Goal: Task Accomplishment & Management: Manage account settings

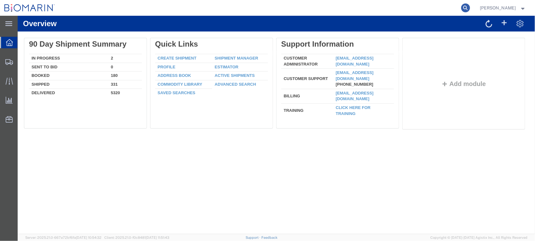
click at [470, 7] on icon at bounding box center [466, 7] width 9 height 9
paste input "S02308986"
type input "S02308986"
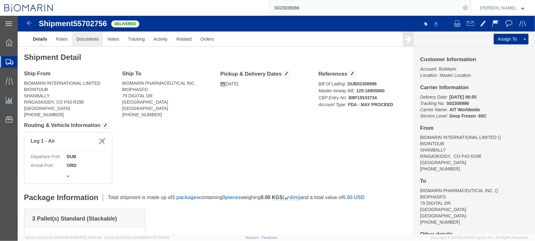
click link "Documents"
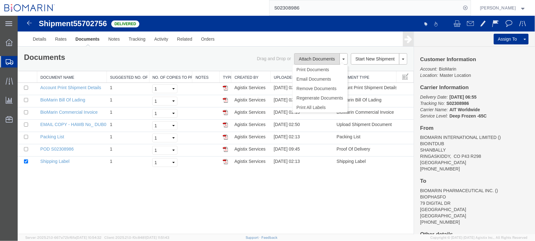
click at [325, 60] on button "Attach Documents" at bounding box center [316, 58] width 45 height 11
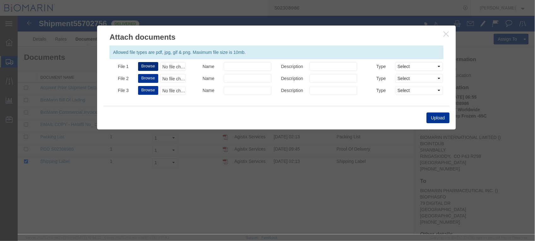
click at [151, 66] on button "Browse" at bounding box center [148, 66] width 20 height 9
type input "C:\fakepath\B8P-1553373-4.pdf"
click at [445, 118] on button "Upload" at bounding box center [438, 117] width 23 height 11
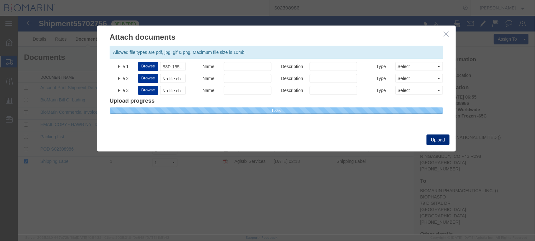
select select
